Goal: Task Accomplishment & Management: Use online tool/utility

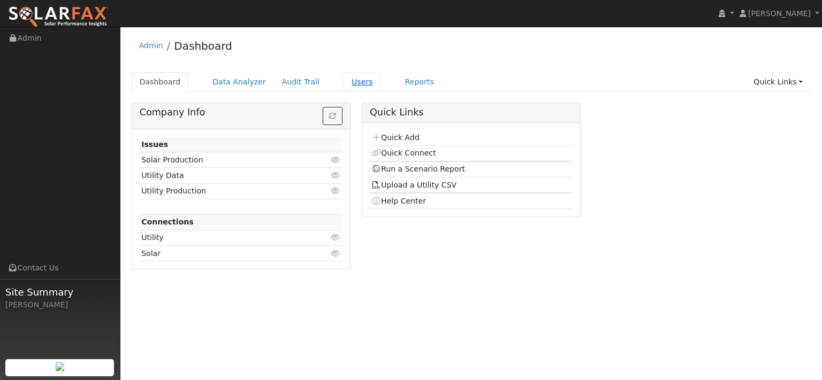
click at [381, 92] on link "Users" at bounding box center [362, 82] width 37 height 20
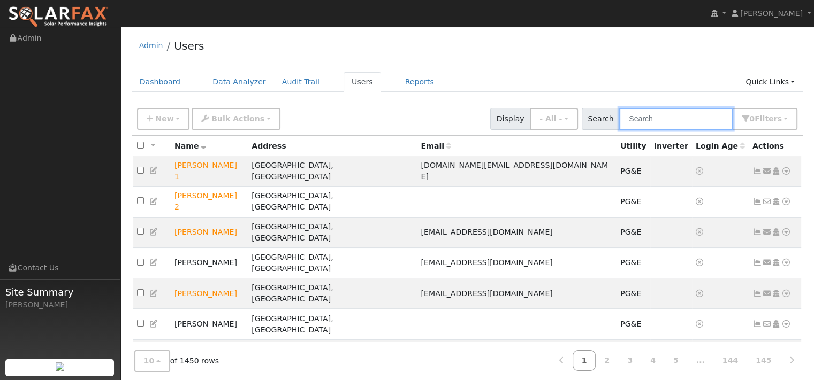
click at [619, 130] on input "text" at bounding box center [675, 119] width 113 height 22
paste input "[PERSON_NAME]"
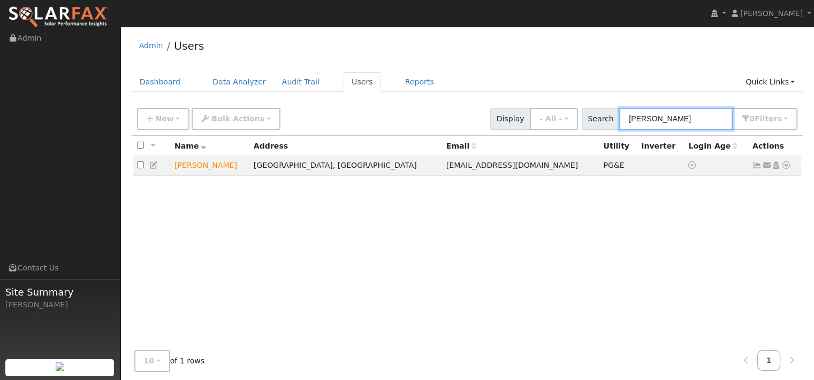
type input "[PERSON_NAME]"
click at [781, 169] on icon at bounding box center [786, 165] width 10 height 7
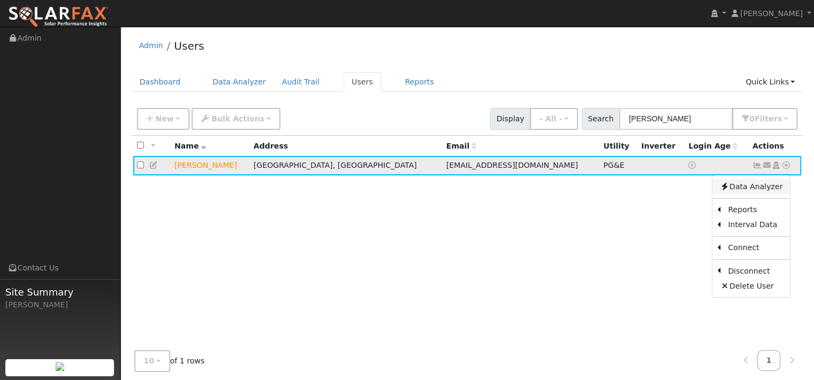
click at [748, 194] on link "Data Analyzer" at bounding box center [751, 186] width 78 height 15
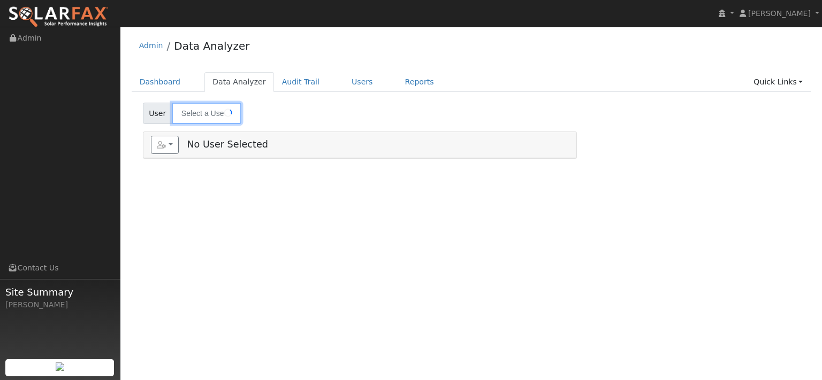
type input "[PERSON_NAME]"
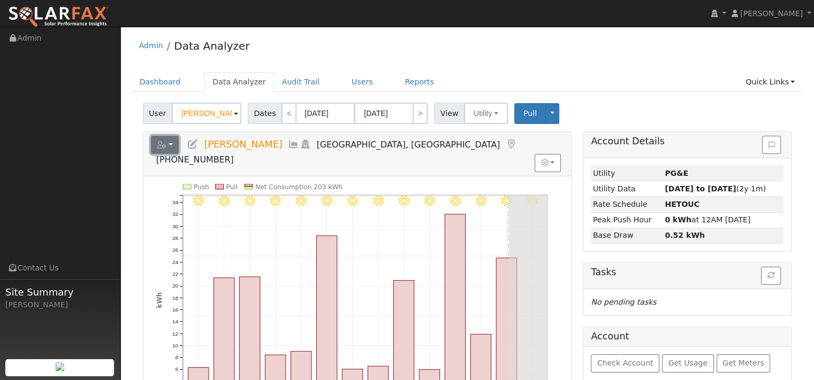
click at [166, 149] on icon "button" at bounding box center [162, 144] width 10 height 7
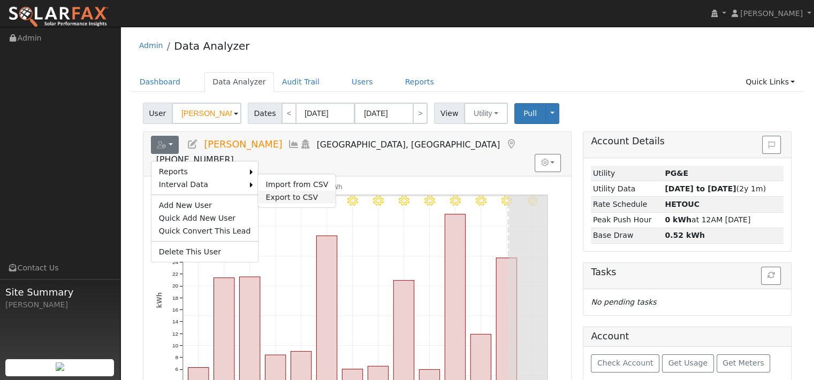
click at [307, 204] on link "Export to CSV" at bounding box center [297, 197] width 78 height 13
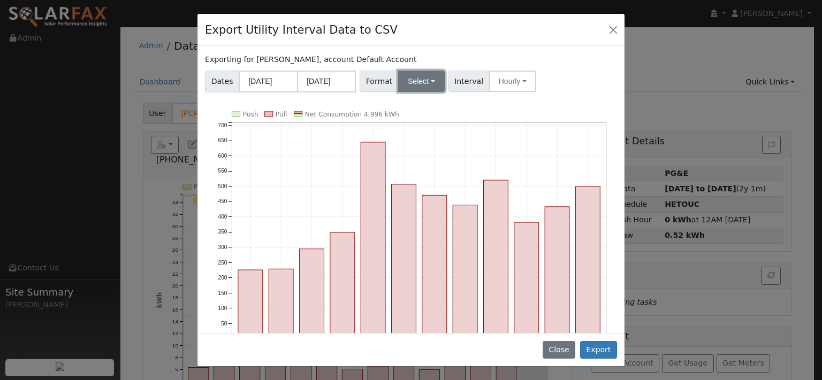
click at [435, 92] on button "Select" at bounding box center [421, 81] width 47 height 21
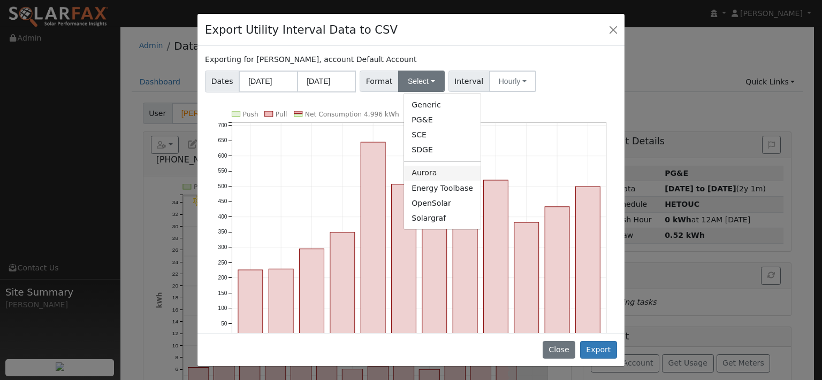
click at [437, 181] on link "Aurora" at bounding box center [442, 173] width 77 height 15
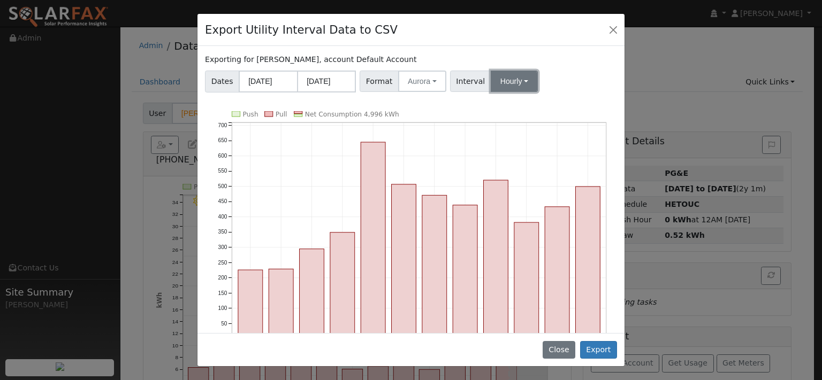
click at [538, 92] on button "Hourly" at bounding box center [514, 81] width 47 height 21
click at [537, 112] on link "15 Minute" at bounding box center [533, 104] width 74 height 15
click at [598, 342] on button "Export" at bounding box center [598, 350] width 37 height 18
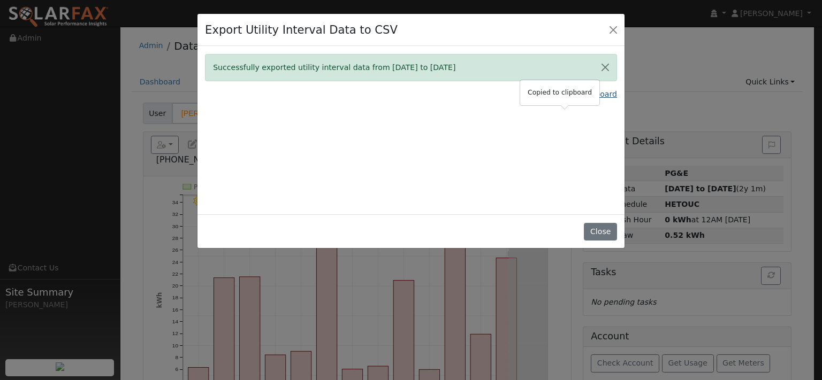
click at [530, 100] on link "Copy Data To Clipboard" at bounding box center [573, 94] width 88 height 11
click at [548, 100] on link "Copy Data To Clipboard" at bounding box center [573, 94] width 88 height 11
